Goal: Task Accomplishment & Management: Use online tool/utility

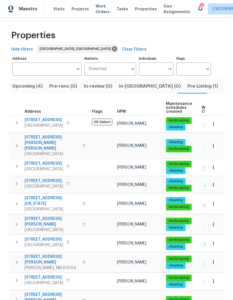
click at [20, 83] on span "Upcoming (4)" at bounding box center [27, 86] width 30 height 8
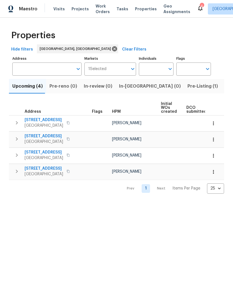
click at [184, 8] on div "Visits Projects Work Orders Tasks Properties Geo Assignments" at bounding box center [124, 8] width 143 height 11
click at [198, 8] on icon at bounding box center [200, 9] width 4 height 6
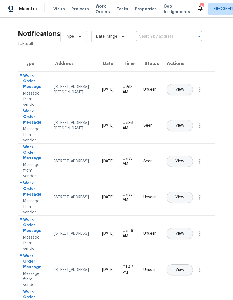
click at [184, 88] on span "View" at bounding box center [179, 90] width 9 height 4
click at [193, 194] on button "View" at bounding box center [179, 197] width 27 height 11
click at [184, 232] on span "View" at bounding box center [179, 234] width 9 height 4
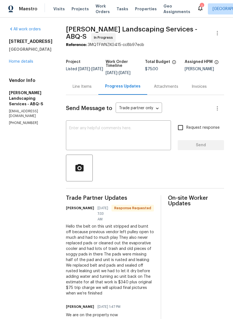
click at [92, 90] on div "Line Items" at bounding box center [82, 87] width 19 height 6
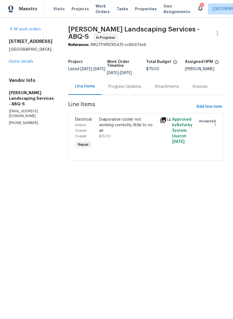
click at [129, 129] on div "Evaporative cooler not working correctly, little to no air" at bounding box center [127, 125] width 57 height 17
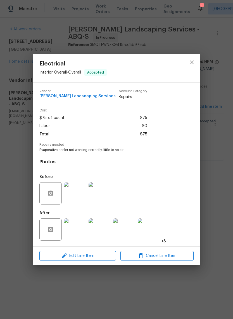
click at [74, 229] on img at bounding box center [75, 230] width 22 height 22
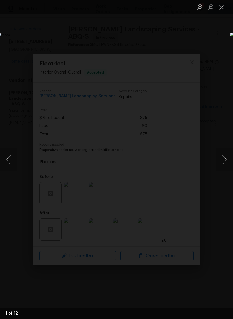
click at [223, 160] on button "Next image" at bounding box center [224, 160] width 17 height 22
click at [223, 161] on button "Next image" at bounding box center [224, 160] width 17 height 22
click at [224, 160] on button "Next image" at bounding box center [224, 160] width 17 height 22
click at [223, 158] on button "Next image" at bounding box center [224, 160] width 17 height 22
click at [225, 158] on button "Next image" at bounding box center [224, 160] width 17 height 22
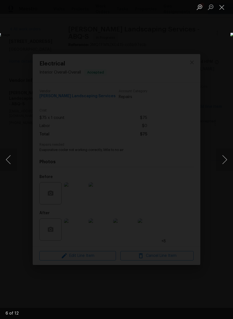
click at [226, 160] on button "Next image" at bounding box center [224, 160] width 17 height 22
click at [225, 159] on button "Next image" at bounding box center [224, 160] width 17 height 22
click at [225, 160] on button "Next image" at bounding box center [224, 160] width 17 height 22
click at [226, 162] on button "Next image" at bounding box center [224, 160] width 17 height 22
click at [225, 159] on button "Next image" at bounding box center [224, 160] width 17 height 22
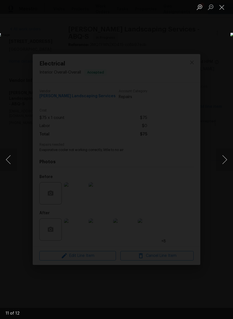
click at [225, 158] on button "Next image" at bounding box center [224, 160] width 17 height 22
click at [227, 157] on button "Next image" at bounding box center [224, 160] width 17 height 22
click at [222, 8] on button "Close lightbox" at bounding box center [221, 7] width 11 height 10
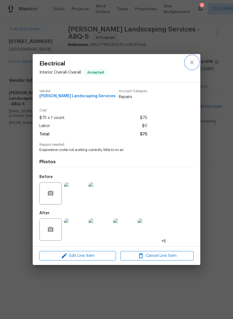
click at [191, 66] on button "close" at bounding box center [191, 62] width 13 height 13
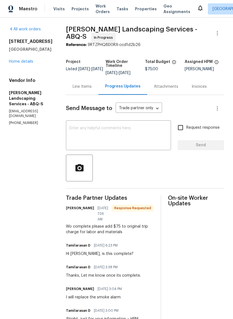
click at [92, 88] on div "Line Items" at bounding box center [82, 87] width 19 height 6
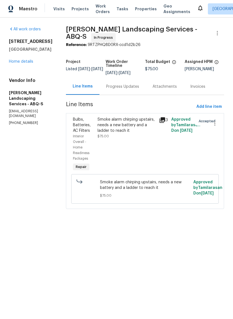
click at [143, 132] on div "Smoke alarm chirping upstairs, needs a new battery and a ladder to reach it" at bounding box center [126, 125] width 58 height 17
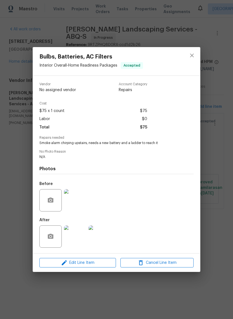
click at [77, 234] on img at bounding box center [75, 237] width 22 height 22
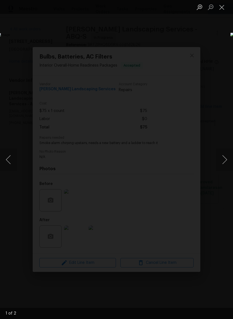
click at [225, 158] on button "Next image" at bounding box center [224, 160] width 17 height 22
click at [224, 159] on button "Next image" at bounding box center [224, 160] width 17 height 22
click at [225, 7] on button "Close lightbox" at bounding box center [221, 7] width 11 height 10
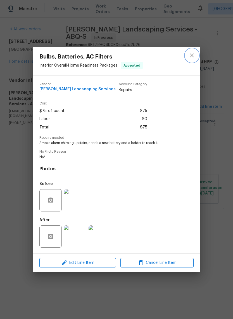
click at [194, 54] on icon "close" at bounding box center [191, 55] width 7 height 7
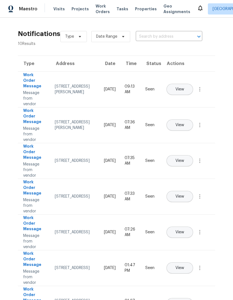
click at [136, 11] on span "Properties" at bounding box center [146, 9] width 22 height 6
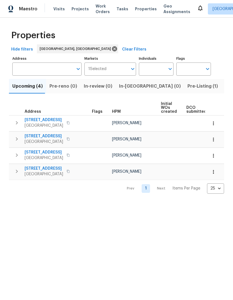
click at [224, 85] on span "Listed (28)" at bounding box center [236, 86] width 24 height 8
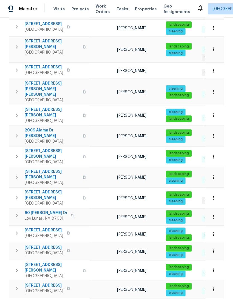
scroll to position [21, 0]
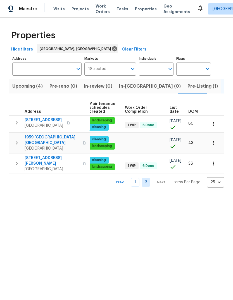
scroll to position [0, 72]
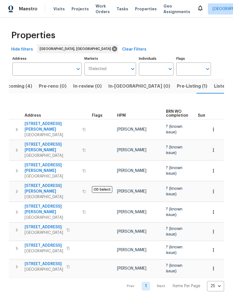
click at [16, 88] on span "Upcoming (4)" at bounding box center [17, 86] width 30 height 8
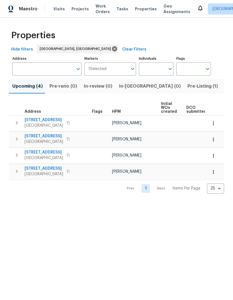
click at [224, 86] on span "Listed (28)" at bounding box center [236, 86] width 24 height 8
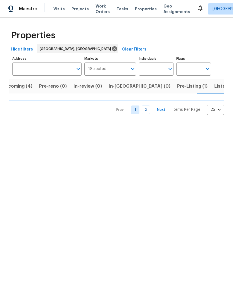
scroll to position [0, 11]
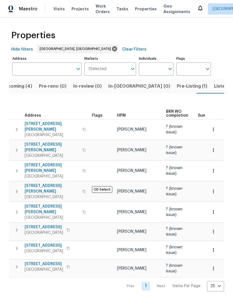
click at [13, 86] on span "Upcoming (4)" at bounding box center [17, 86] width 30 height 8
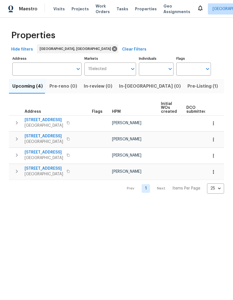
click at [187, 90] on span "Pre-Listing (1)" at bounding box center [202, 86] width 30 height 8
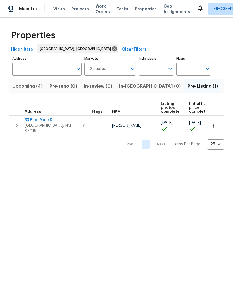
click at [33, 118] on span "33 Blue Mule Dr" at bounding box center [52, 120] width 54 height 6
click at [24, 82] on button "Upcoming (4)" at bounding box center [27, 86] width 37 height 15
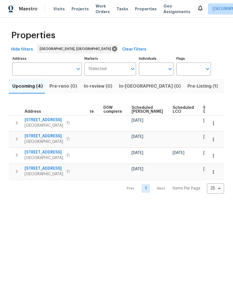
scroll to position [0, 140]
click at [224, 86] on span "Listed (28)" at bounding box center [236, 86] width 24 height 8
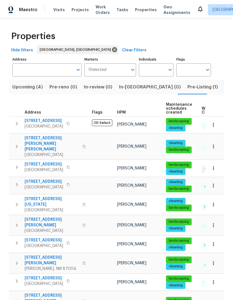
scroll to position [1, 0]
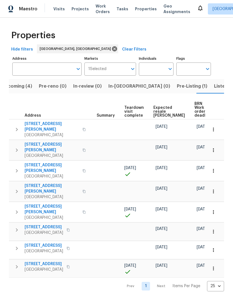
scroll to position [0, 101]
click at [69, 100] on div "Upcoming (4) Pre-reno (0) In-review (0) In-reno (0) Pre-Listing (1) Listed (28)…" at bounding box center [116, 184] width 215 height 216
click at [214, 88] on span "Listed (28)" at bounding box center [226, 86] width 24 height 8
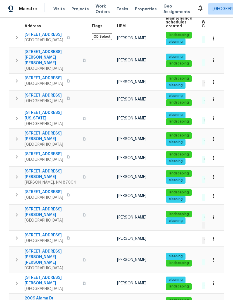
scroll to position [86, 0]
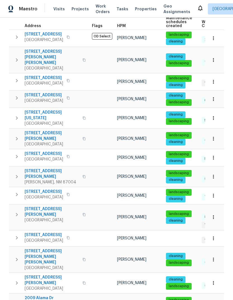
click at [16, 153] on icon "button" at bounding box center [16, 156] width 7 height 7
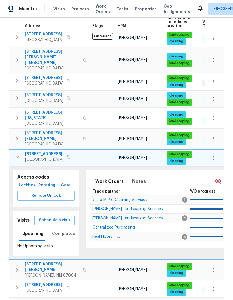
click at [50, 217] on span "Schedule a visit" at bounding box center [54, 220] width 31 height 7
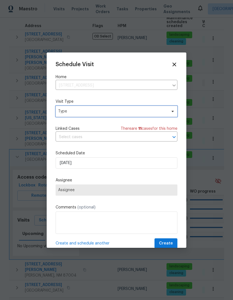
click at [61, 110] on span "Type" at bounding box center [112, 112] width 109 height 6
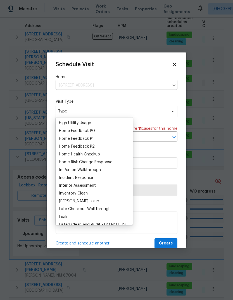
scroll to position [163, 0]
click at [63, 154] on div "Home Health Checkup" at bounding box center [79, 154] width 41 height 6
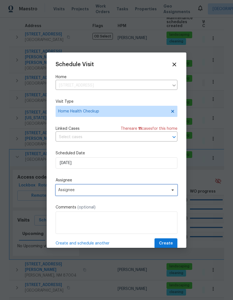
click at [62, 189] on span "Assignee" at bounding box center [117, 189] width 122 height 11
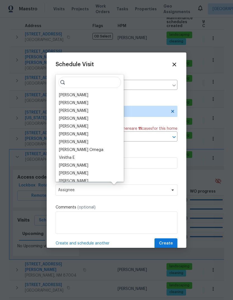
click at [68, 93] on div "[PERSON_NAME]" at bounding box center [73, 95] width 29 height 6
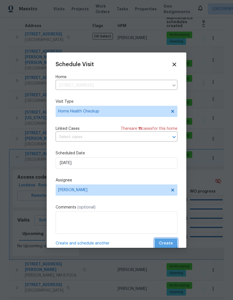
click at [162, 243] on span "Create" at bounding box center [166, 243] width 14 height 7
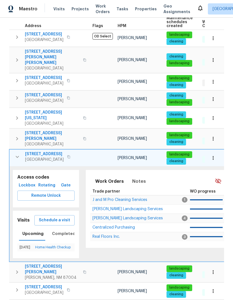
click at [50, 217] on span "Schedule a visit" at bounding box center [54, 220] width 31 height 7
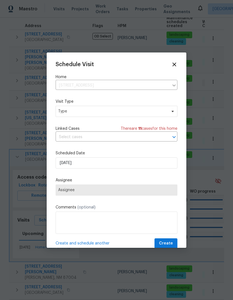
click at [172, 66] on icon at bounding box center [174, 64] width 6 height 6
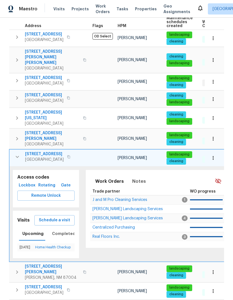
click at [14, 153] on icon "button" at bounding box center [17, 156] width 7 height 7
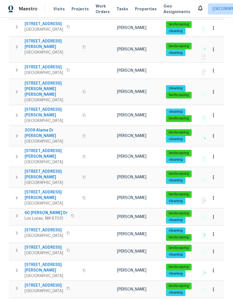
scroll to position [253, 0]
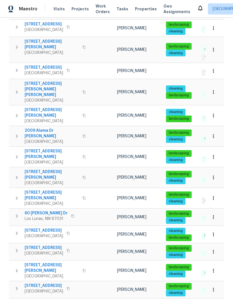
click at [16, 247] on icon "button" at bounding box center [16, 250] width 7 height 7
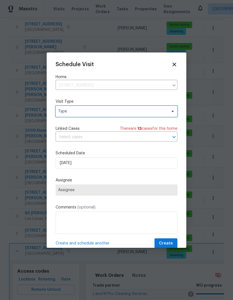
click at [106, 112] on span "Type" at bounding box center [112, 112] width 109 height 6
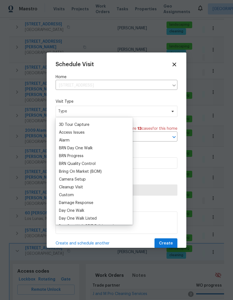
scroll to position [25, 0]
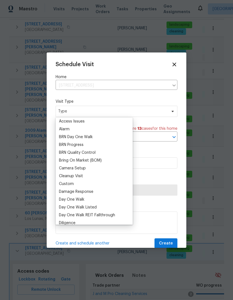
click at [73, 184] on div "Custom" at bounding box center [66, 184] width 15 height 6
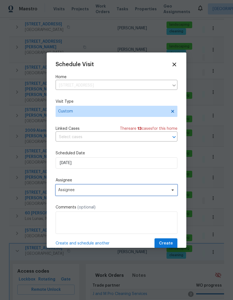
click at [99, 189] on span "Assignee" at bounding box center [117, 189] width 122 height 11
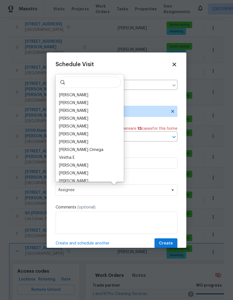
click at [85, 94] on div "[PERSON_NAME]" at bounding box center [73, 95] width 29 height 6
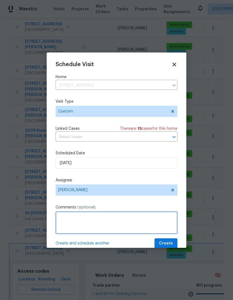
click at [78, 219] on textarea at bounding box center [117, 222] width 122 height 22
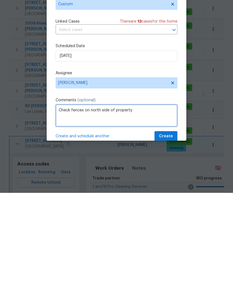
type textarea "Check fences on north side of property"
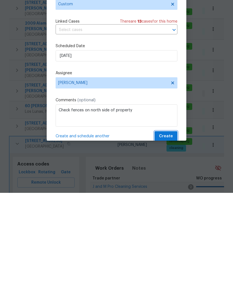
click at [167, 240] on span "Create" at bounding box center [166, 243] width 14 height 7
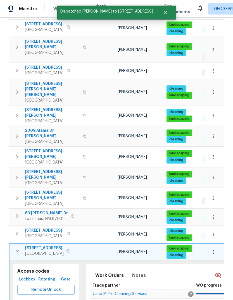
click at [16, 247] on icon "button" at bounding box center [17, 250] width 7 height 7
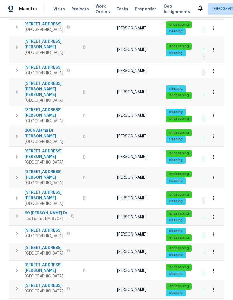
click at [16, 230] on icon "button" at bounding box center [16, 233] width 7 height 7
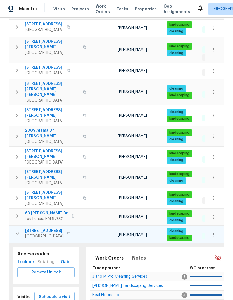
click at [54, 293] on span "Schedule a visit" at bounding box center [54, 296] width 31 height 7
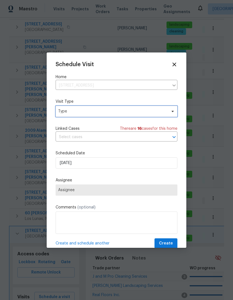
click at [86, 111] on span "Type" at bounding box center [112, 112] width 109 height 6
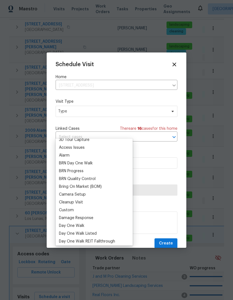
scroll to position [39, 0]
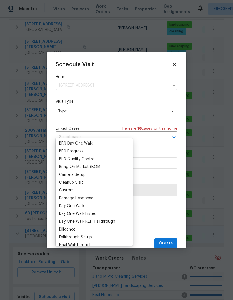
click at [71, 187] on div "Custom" at bounding box center [66, 190] width 15 height 6
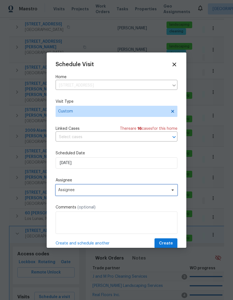
click at [78, 189] on span "Assignee" at bounding box center [112, 190] width 109 height 4
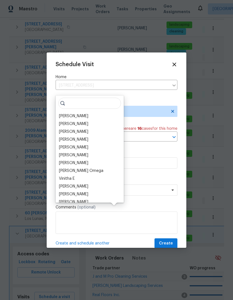
click at [75, 113] on div "[PERSON_NAME]" at bounding box center [73, 116] width 29 height 6
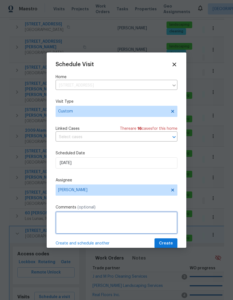
click at [71, 215] on textarea at bounding box center [117, 222] width 122 height 22
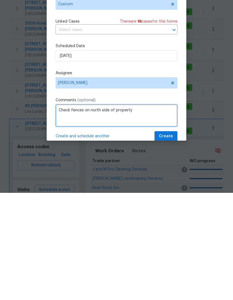
type textarea "Check fences on north side of property"
click at [170, 240] on span "Create" at bounding box center [166, 243] width 14 height 7
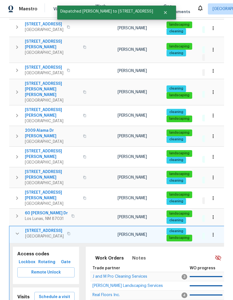
click at [12, 228] on button "button" at bounding box center [17, 233] width 11 height 11
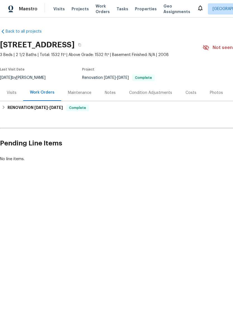
click at [109, 91] on div "Notes" at bounding box center [110, 93] width 11 height 6
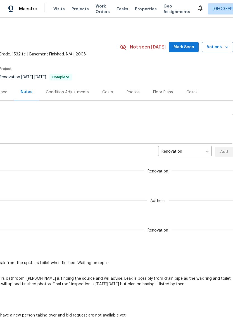
scroll to position [1, 83]
click at [185, 47] on span "Mark Seen" at bounding box center [183, 47] width 21 height 7
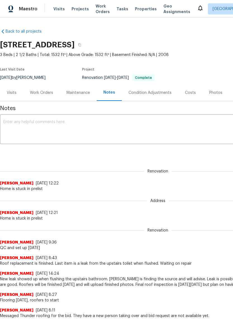
scroll to position [0, 0]
